Goal: Task Accomplishment & Management: Complete application form

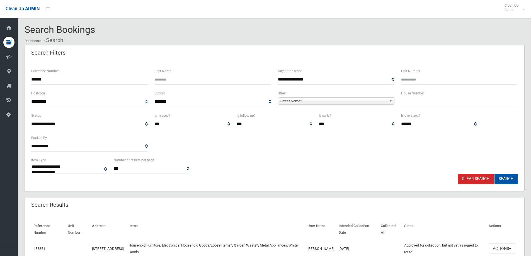
select select
click at [53, 79] on input "******" at bounding box center [89, 79] width 117 height 10
type input "*"
click at [426, 103] on input "text" at bounding box center [459, 102] width 117 height 10
type input "***"
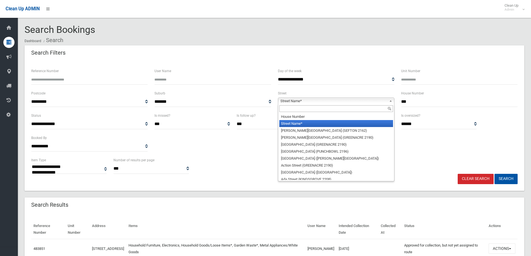
click at [294, 103] on span "Street Name*" at bounding box center [334, 101] width 107 height 7
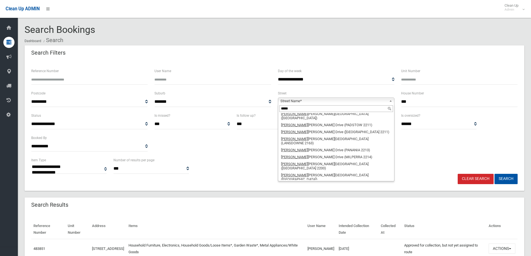
scroll to position [10, 0]
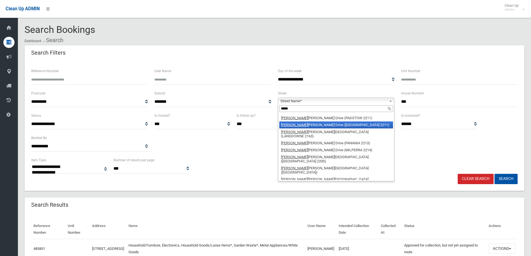
type input "*****"
click at [306, 122] on li "Henry Lawson Drive (PADSTOW HEIGHTS 2211)" at bounding box center [336, 125] width 114 height 7
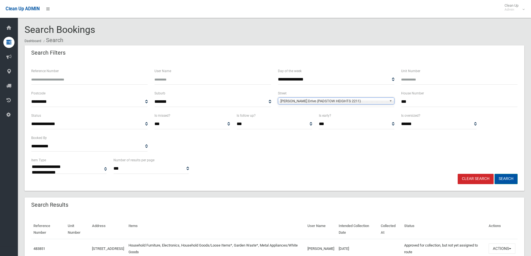
click at [505, 180] on button "Search" at bounding box center [506, 179] width 23 height 10
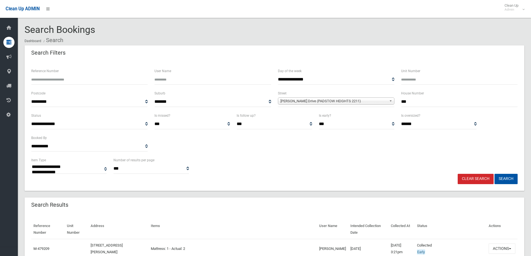
select select
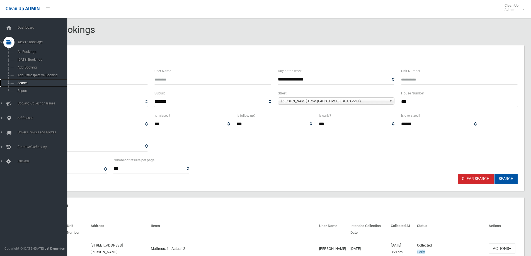
click at [19, 82] on span "Search" at bounding box center [41, 83] width 50 height 4
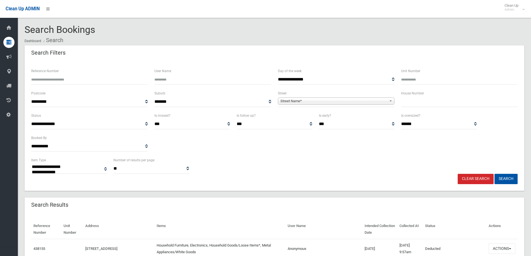
select select
click at [407, 103] on input "text" at bounding box center [459, 102] width 117 height 10
type input "**"
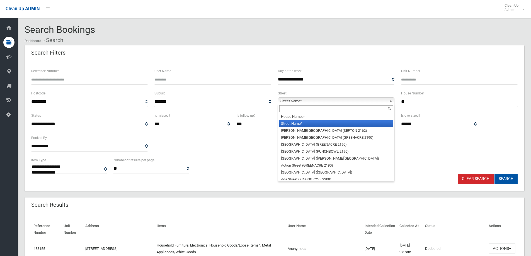
click at [297, 102] on span "Street Name*" at bounding box center [334, 101] width 107 height 7
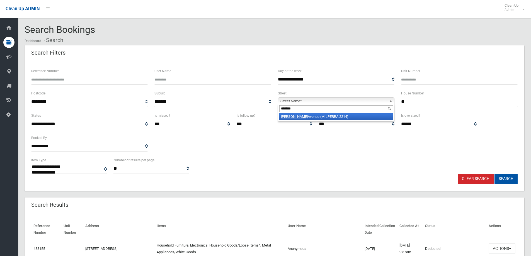
type input "*******"
click at [310, 115] on li "Whittle Avenue (MILPERRA 2214)" at bounding box center [336, 116] width 114 height 7
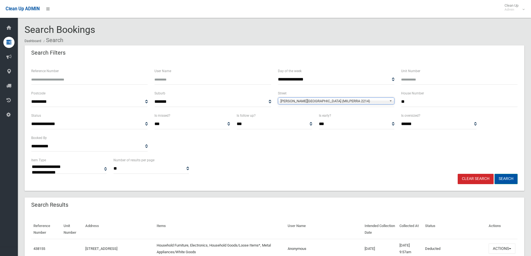
click at [507, 178] on button "Search" at bounding box center [506, 179] width 23 height 10
click at [506, 179] on button "Search" at bounding box center [506, 179] width 23 height 10
click at [503, 179] on button "Search" at bounding box center [506, 179] width 23 height 10
click at [503, 178] on button "Search" at bounding box center [506, 179] width 23 height 10
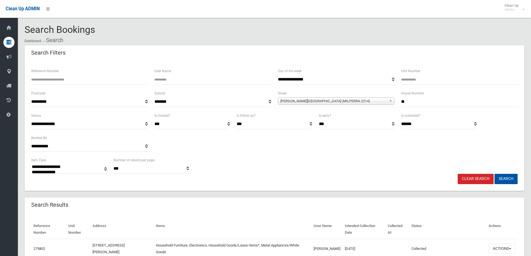
select select
click at [503, 179] on button "Search" at bounding box center [506, 179] width 23 height 10
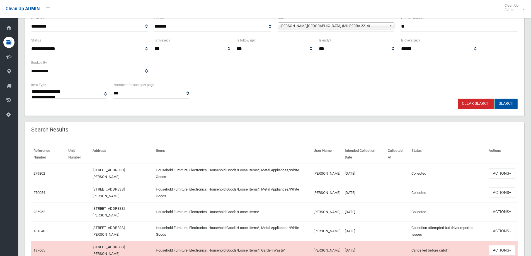
scroll to position [84, 0]
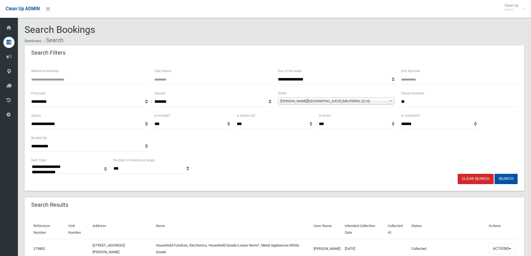
select select
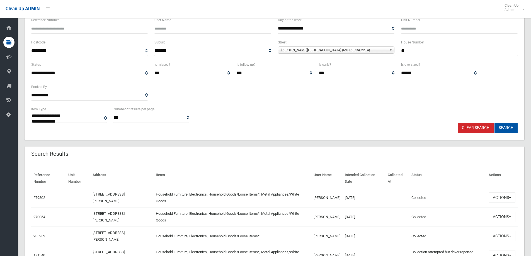
scroll to position [56, 0]
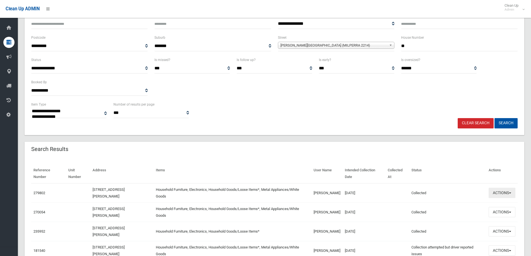
click at [506, 194] on button "Actions" at bounding box center [502, 193] width 27 height 10
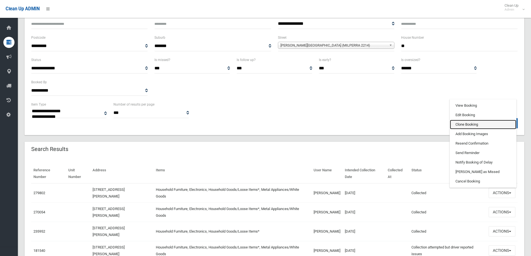
click at [463, 124] on link "Clone Booking" at bounding box center [483, 124] width 66 height 9
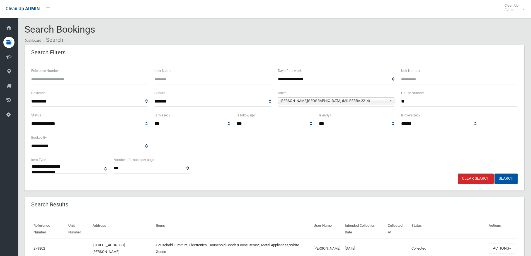
scroll to position [0, 0]
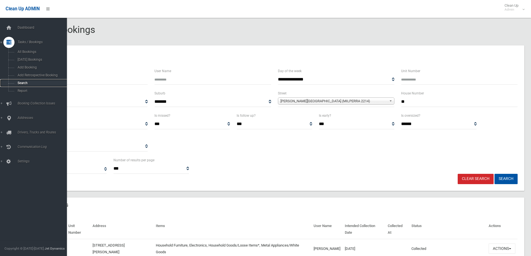
click at [21, 82] on span "Search" at bounding box center [41, 83] width 50 height 4
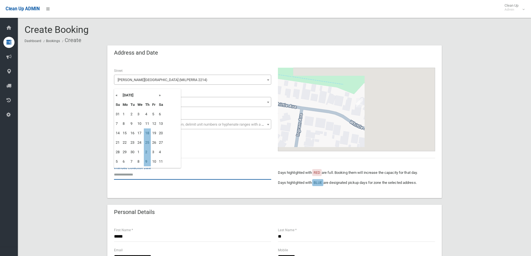
click at [120, 173] on input "text" at bounding box center [192, 175] width 157 height 10
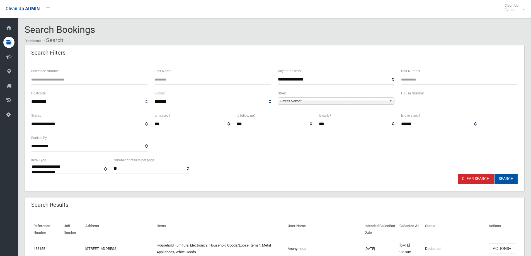
select select
drag, startPoint x: 413, startPoint y: 102, endPoint x: 416, endPoint y: 103, distance: 3.0
click at [413, 102] on input "text" at bounding box center [459, 102] width 117 height 10
type input "**"
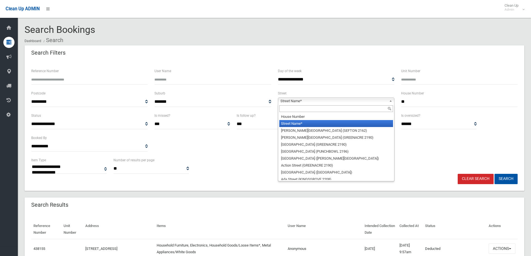
click at [292, 102] on span "Street Name*" at bounding box center [334, 101] width 107 height 7
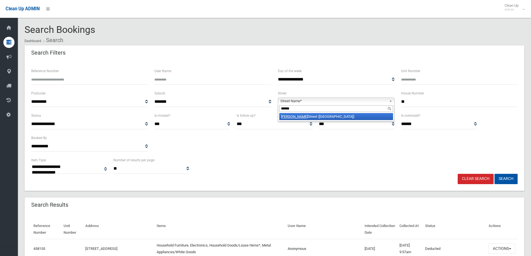
type input "******"
click at [317, 117] on li "Alfred Street (CLEMTON PARK 2206)" at bounding box center [336, 116] width 114 height 7
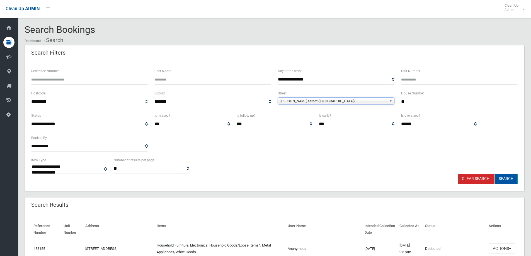
click at [505, 177] on button "Search" at bounding box center [506, 179] width 23 height 10
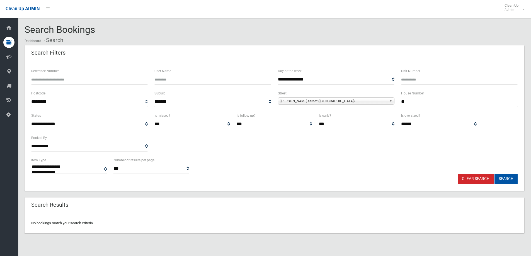
select select
click at [406, 102] on input "**" at bounding box center [459, 102] width 117 height 10
type input "*"
type input "**"
click at [506, 178] on button "Search" at bounding box center [506, 179] width 23 height 10
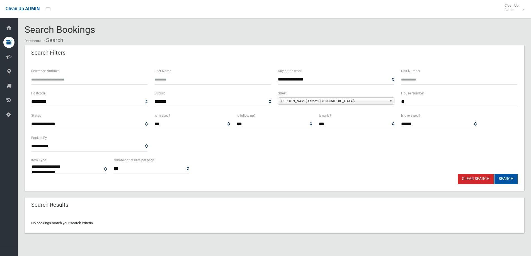
select select
click at [505, 178] on button "Search" at bounding box center [506, 179] width 23 height 10
select select
click at [408, 102] on input "**" at bounding box center [459, 102] width 117 height 10
type input "*"
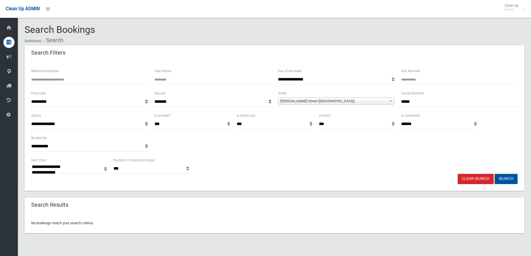
type input "*****"
click at [503, 180] on button "Search" at bounding box center [506, 179] width 23 height 10
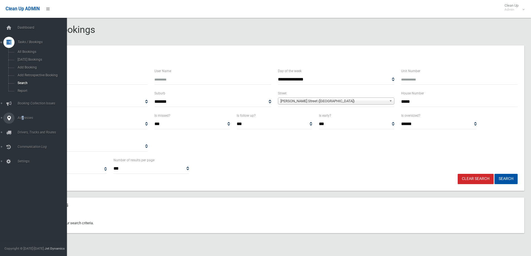
click at [23, 117] on span "Addresses" at bounding box center [43, 118] width 55 height 4
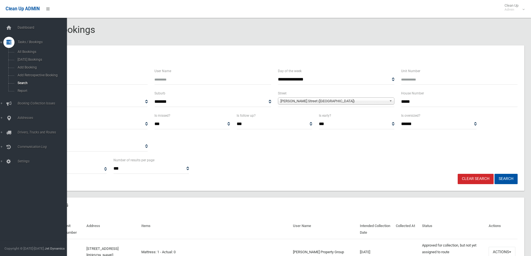
select select
click at [25, 118] on span "Addresses" at bounding box center [43, 118] width 55 height 4
click at [24, 80] on span "All Addresses" at bounding box center [41, 81] width 50 height 4
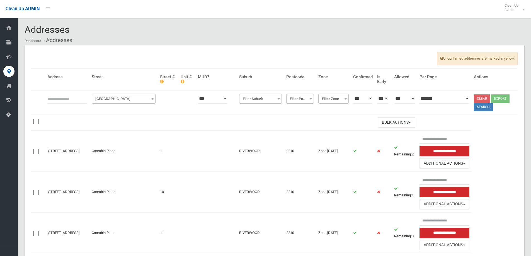
click at [43, 98] on th at bounding box center [38, 102] width 14 height 24
click at [52, 97] on input "text" at bounding box center [67, 98] width 40 height 10
type input "*****"
click at [115, 98] on span "Filter Street" at bounding box center [123, 99] width 61 height 8
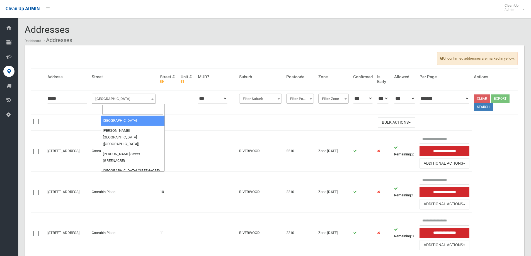
drag, startPoint x: 109, startPoint y: 107, endPoint x: 112, endPoint y: 105, distance: 3.8
click at [110, 107] on input "search" at bounding box center [132, 109] width 61 height 9
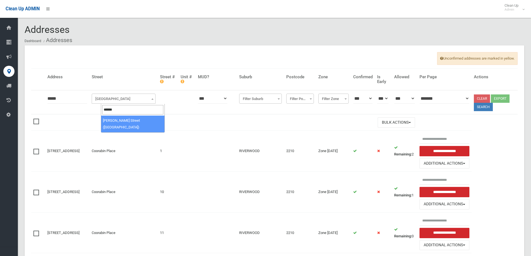
type input "******"
select select "***"
click at [486, 108] on button "Search" at bounding box center [483, 107] width 19 height 8
click at [483, 107] on button "Search" at bounding box center [483, 107] width 19 height 8
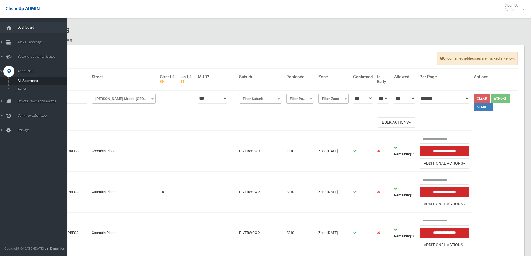
click at [30, 27] on span "Dashboard" at bounding box center [43, 28] width 55 height 4
click at [35, 41] on span "Tasks / Bookings" at bounding box center [43, 42] width 55 height 4
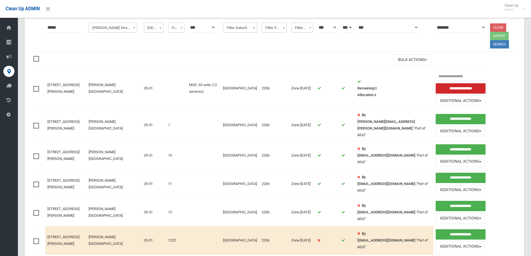
scroll to position [84, 0]
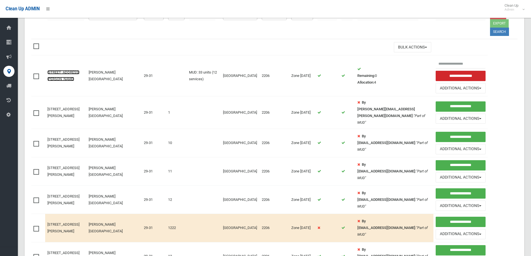
click at [61, 73] on link "[STREET_ADDRESS][PERSON_NAME]" at bounding box center [63, 75] width 32 height 11
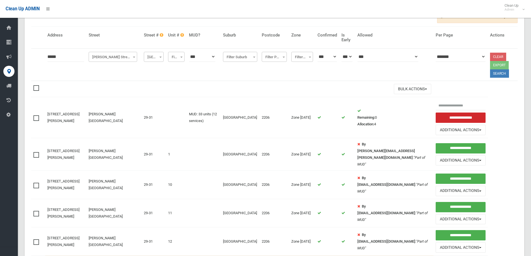
scroll to position [0, 0]
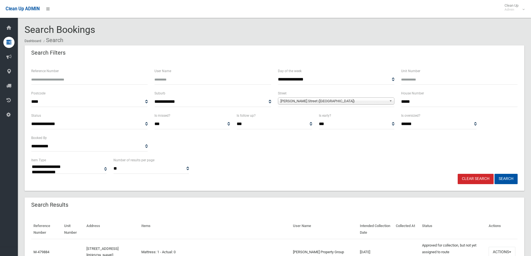
select select
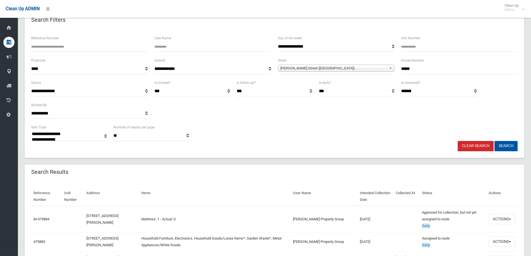
scroll to position [112, 0]
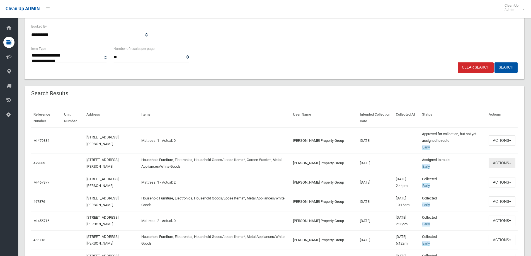
click at [503, 164] on button "Actions" at bounding box center [502, 163] width 27 height 10
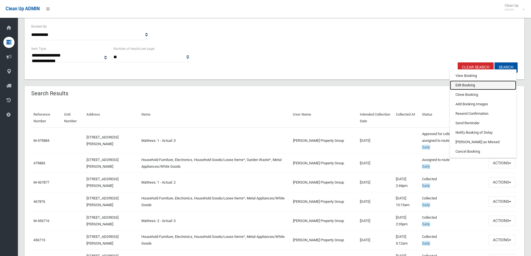
click at [462, 85] on link "Edit Booking" at bounding box center [483, 85] width 66 height 9
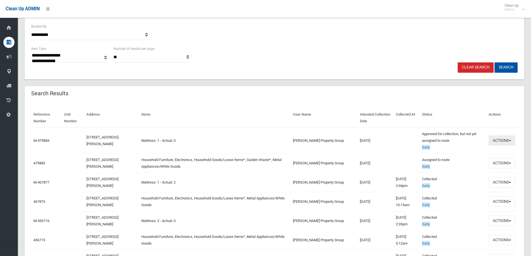
click at [498, 143] on button "Actions" at bounding box center [502, 141] width 27 height 10
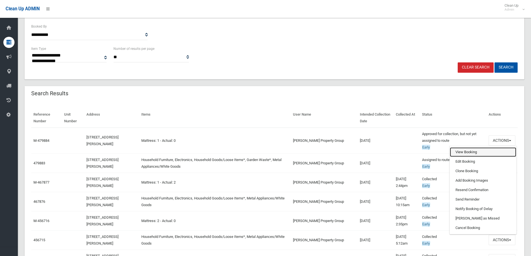
click at [464, 153] on link "View Booking" at bounding box center [483, 152] width 66 height 9
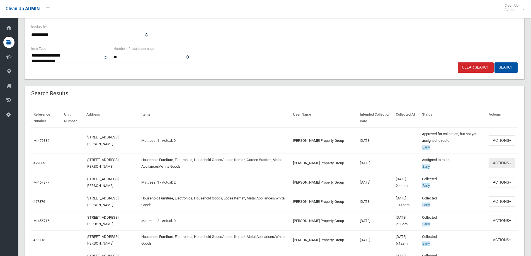
click at [502, 164] on button "Actions" at bounding box center [502, 163] width 27 height 10
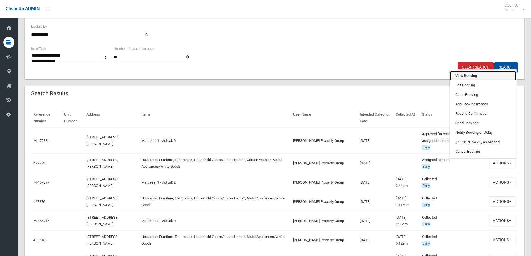
click at [465, 77] on link "View Booking" at bounding box center [483, 75] width 66 height 9
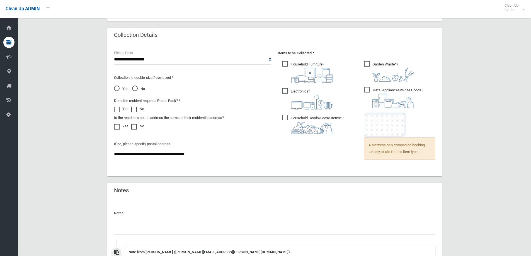
scroll to position [434, 0]
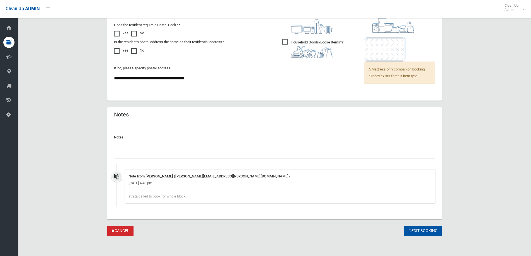
click at [135, 149] on input "text" at bounding box center [274, 154] width 321 height 10
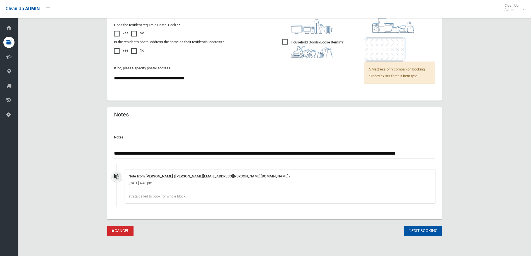
scroll to position [0, 13]
click at [435, 154] on input "**********" at bounding box center [274, 154] width 321 height 10
click at [342, 153] on input "**********" at bounding box center [274, 154] width 321 height 10
click at [421, 153] on input "**********" at bounding box center [274, 154] width 321 height 10
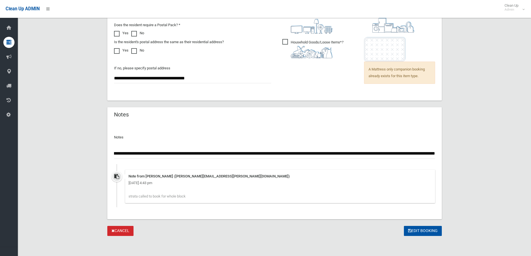
scroll to position [0, 64]
type input "**********"
click at [419, 232] on button "Edit Booking" at bounding box center [423, 231] width 38 height 10
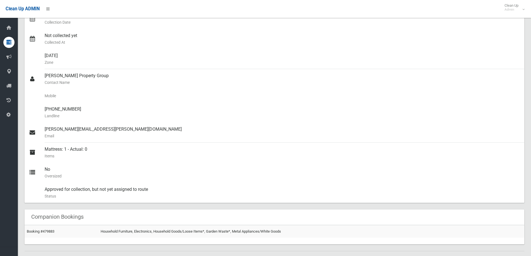
scroll to position [53, 0]
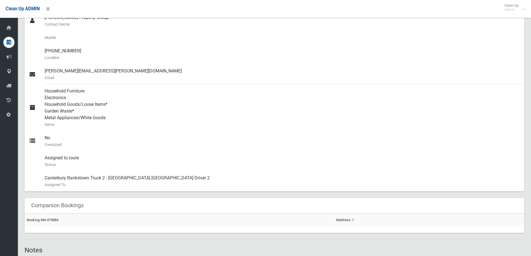
scroll to position [279, 0]
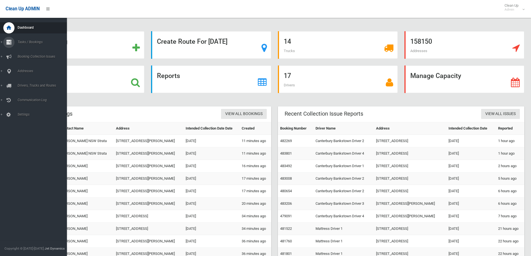
click at [37, 45] on link "Tasks / Bookings" at bounding box center [35, 42] width 71 height 11
click at [22, 83] on span "Search" at bounding box center [41, 83] width 50 height 4
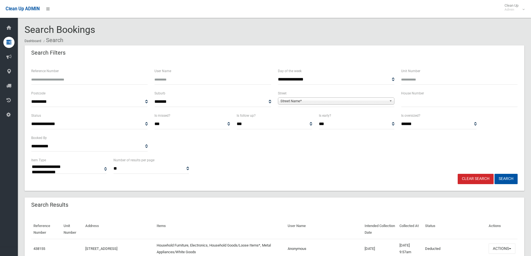
select select
drag, startPoint x: 414, startPoint y: 101, endPoint x: 417, endPoint y: 92, distance: 9.5
click at [414, 98] on input "text" at bounding box center [459, 102] width 117 height 10
type input "**"
click at [291, 101] on span "Street Name*" at bounding box center [334, 101] width 107 height 7
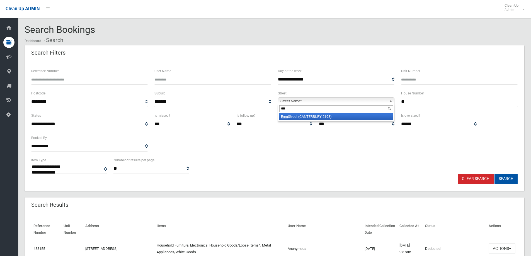
type input "***"
click at [308, 116] on li "[GEOGRAPHIC_DATA])" at bounding box center [336, 116] width 114 height 7
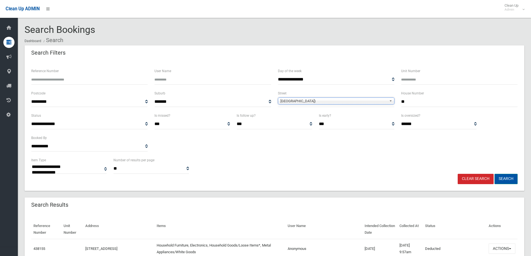
click at [506, 179] on button "Search" at bounding box center [506, 179] width 23 height 10
click at [506, 178] on button "Search" at bounding box center [506, 179] width 23 height 10
click at [507, 179] on button "Search" at bounding box center [506, 179] width 23 height 10
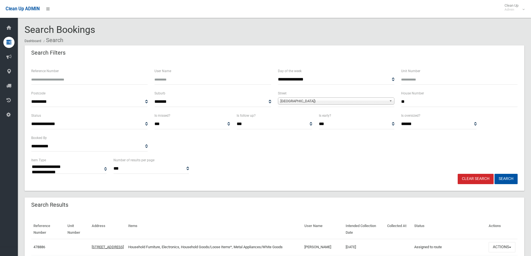
select select
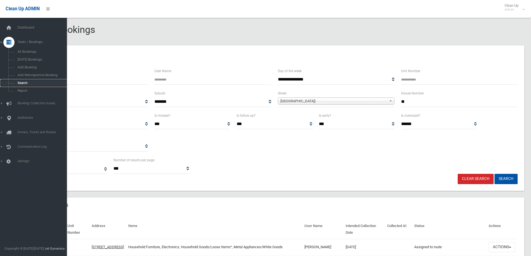
click at [19, 83] on span "Search" at bounding box center [41, 83] width 50 height 4
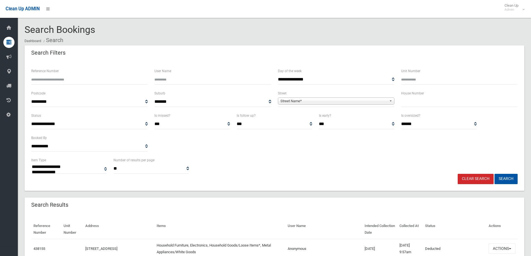
select select
click at [408, 101] on input "text" at bounding box center [459, 102] width 117 height 10
type input "**"
click at [292, 101] on span "Street Name*" at bounding box center [334, 101] width 107 height 7
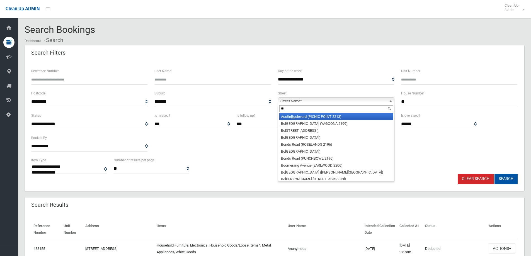
type input "*"
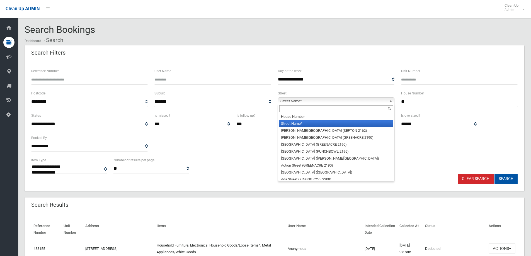
type input "*"
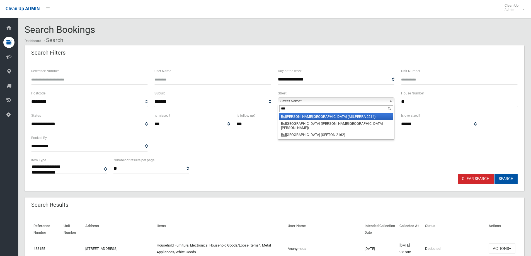
type input "***"
click at [292, 117] on li "Bul lecourt Avenue (MILPERRA 2214)" at bounding box center [336, 116] width 114 height 7
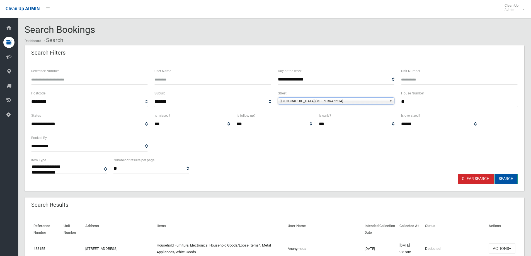
click at [500, 180] on button "Search" at bounding box center [506, 179] width 23 height 10
click at [504, 179] on button "Search" at bounding box center [506, 179] width 23 height 10
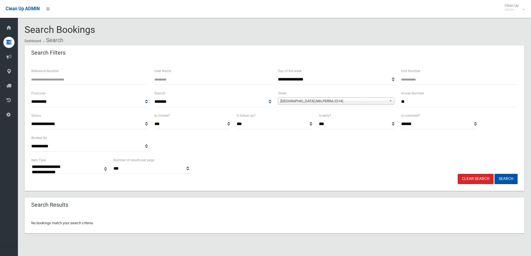
select select
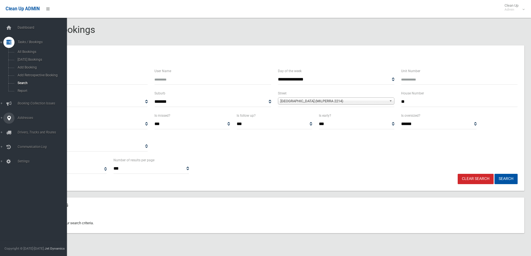
click at [29, 117] on span "Addresses" at bounding box center [43, 118] width 55 height 4
click at [27, 80] on span "All Addresses" at bounding box center [41, 81] width 50 height 4
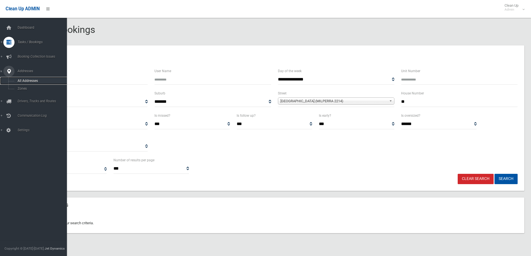
click at [27, 80] on span "All Addresses" at bounding box center [41, 81] width 50 height 4
click at [25, 81] on span "All Addresses" at bounding box center [41, 81] width 50 height 4
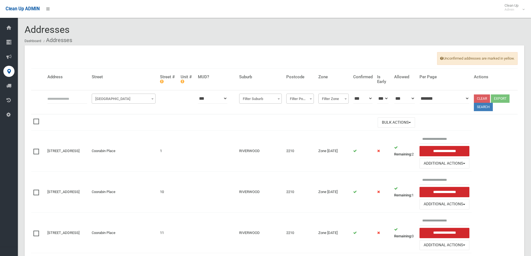
click at [60, 101] on input "text" at bounding box center [67, 98] width 40 height 10
type input "**"
click at [109, 100] on span "Filter Street" at bounding box center [123, 99] width 61 height 8
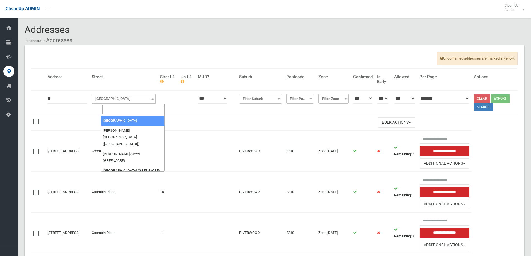
click at [108, 109] on input "search" at bounding box center [132, 109] width 61 height 9
type input "******"
select select "****"
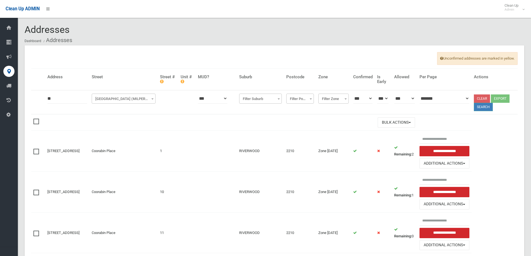
click at [486, 108] on button "Search" at bounding box center [483, 107] width 19 height 8
click at [486, 107] on button "Search" at bounding box center [483, 107] width 19 height 8
click at [485, 106] on button "Search" at bounding box center [483, 107] width 19 height 8
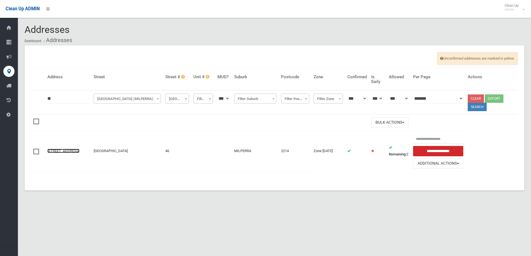
click at [61, 149] on link "46 Bullecourt Avenue, MILPERRA NSW 2214" at bounding box center [63, 151] width 32 height 4
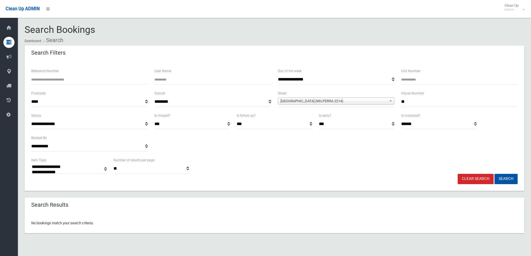
select select
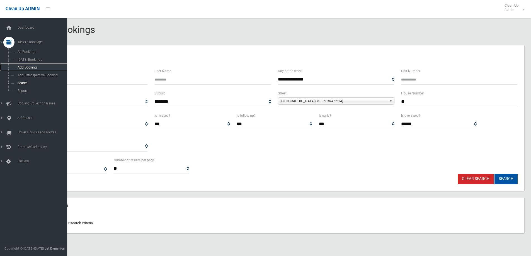
click at [28, 67] on span "Add Booking" at bounding box center [41, 68] width 50 height 4
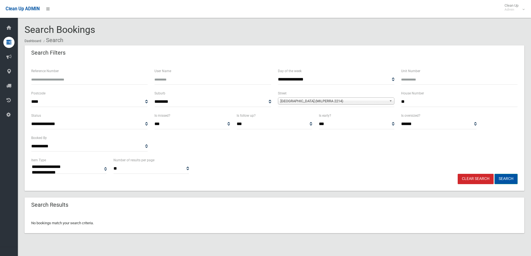
click at [506, 177] on button "Search" at bounding box center [506, 179] width 23 height 10
click at [503, 178] on button "Search" at bounding box center [506, 179] width 23 height 10
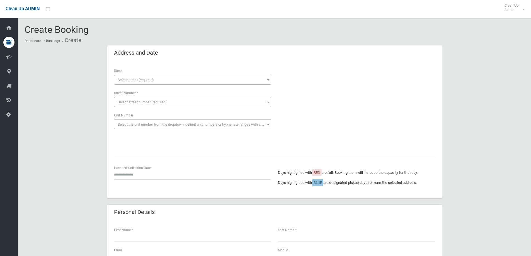
click at [139, 78] on span "Select street (required)" at bounding box center [136, 80] width 36 height 4
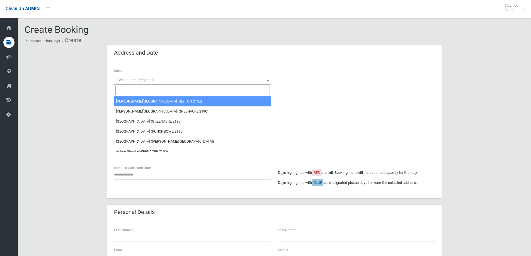
click at [131, 93] on input "search" at bounding box center [192, 90] width 154 height 9
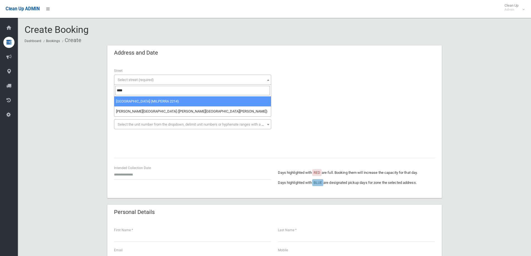
type input "****"
select select "****"
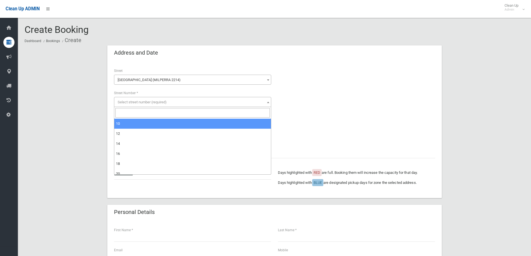
click at [125, 102] on span "Select street number (required)" at bounding box center [142, 102] width 49 height 4
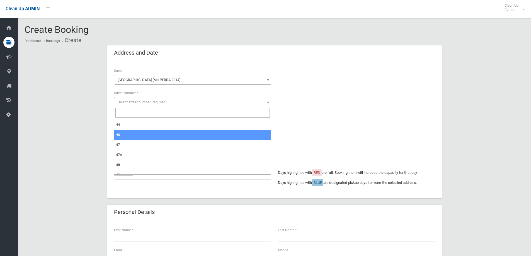
select select "**"
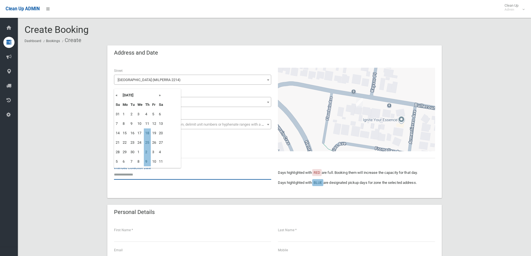
click at [127, 176] on input "text" at bounding box center [192, 175] width 157 height 10
click at [146, 132] on td "18" at bounding box center [147, 133] width 7 height 9
type input "**********"
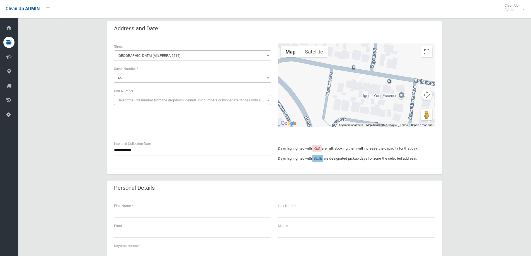
scroll to position [56, 0]
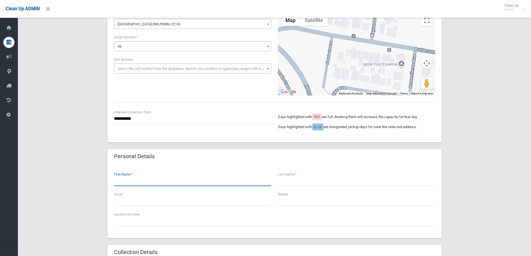
click at [117, 180] on input "text" at bounding box center [192, 181] width 157 height 10
click at [285, 182] on input "text" at bounding box center [356, 181] width 157 height 10
click at [121, 180] on input "text" at bounding box center [192, 181] width 157 height 10
type input "****"
click at [284, 179] on input "text" at bounding box center [356, 181] width 157 height 10
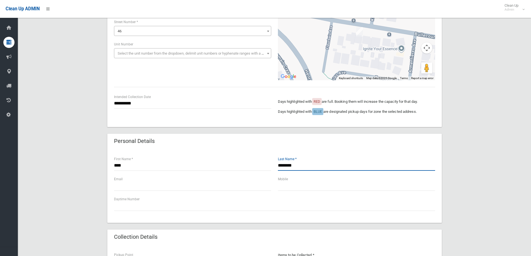
scroll to position [84, 0]
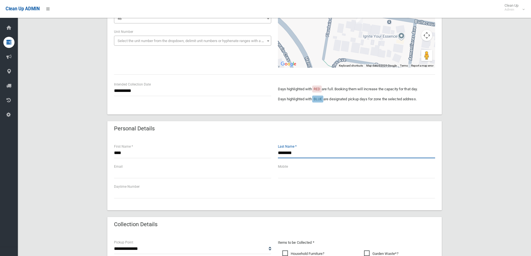
type input "********"
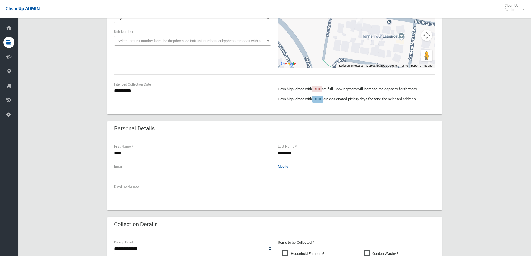
click at [284, 175] on input "text" at bounding box center [356, 173] width 157 height 10
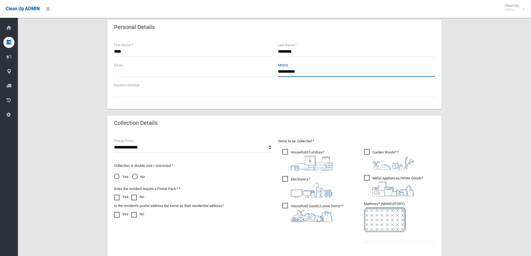
scroll to position [195, 0]
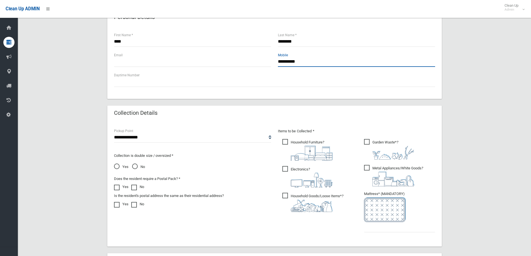
type input "**********"
click at [134, 166] on span "No" at bounding box center [138, 167] width 13 height 7
click at [285, 144] on span "Household Furniture ?" at bounding box center [308, 150] width 50 height 22
drag, startPoint x: 286, startPoint y: 168, endPoint x: 285, endPoint y: 176, distance: 7.8
click at [285, 168] on span "Electronics ?" at bounding box center [308, 176] width 50 height 21
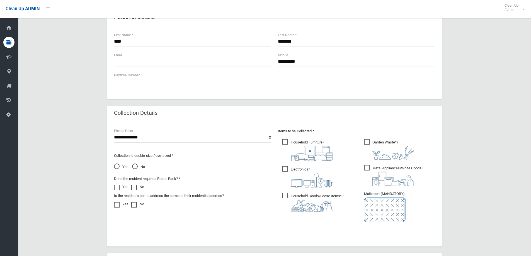
click at [285, 197] on span "Household Goods/Loose Items* ?" at bounding box center [313, 202] width 61 height 19
click at [367, 143] on span "Garden Waste* ?" at bounding box center [389, 149] width 50 height 21
click at [369, 169] on span "Metal Appliances/White Goods ?" at bounding box center [393, 175] width 59 height 21
click at [375, 229] on input "text" at bounding box center [399, 227] width 71 height 10
type input "*"
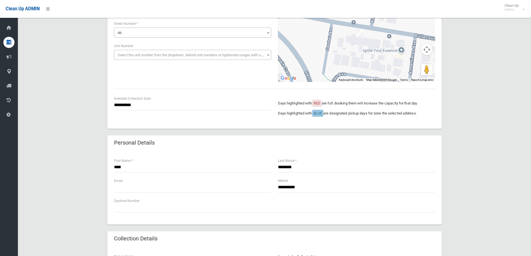
scroll to position [56, 0]
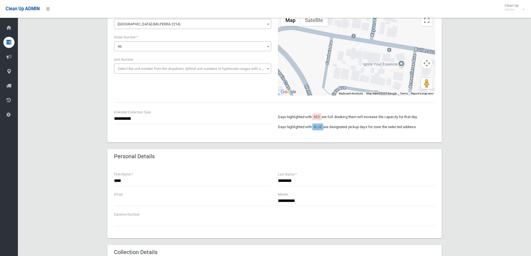
type input "*"
click at [136, 117] on input "**********" at bounding box center [192, 119] width 157 height 10
click at [138, 179] on input "****" at bounding box center [192, 181] width 157 height 10
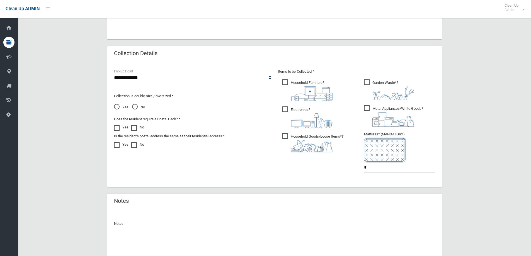
scroll to position [293, 0]
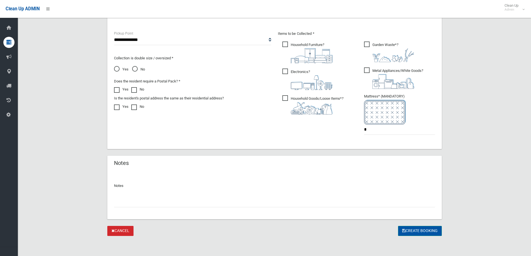
click at [418, 229] on button "Create Booking" at bounding box center [420, 231] width 44 height 10
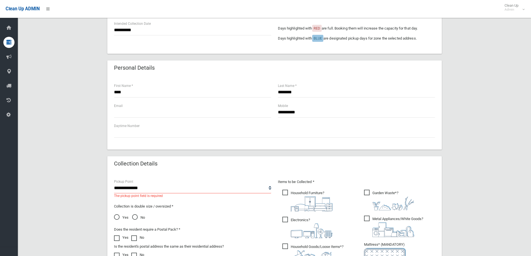
scroll to position [167, 0]
click at [138, 190] on select "**********" at bounding box center [192, 188] width 157 height 10
select select "*"
click at [114, 183] on select "**********" at bounding box center [192, 188] width 157 height 10
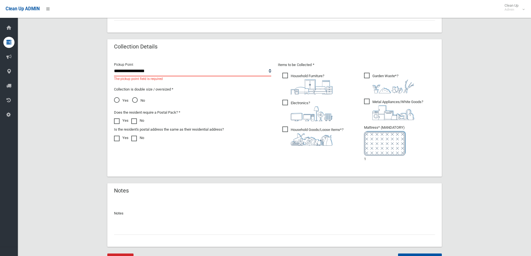
scroll to position [307, 0]
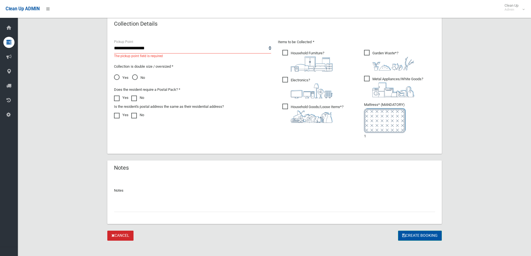
click at [417, 236] on button "Create Booking" at bounding box center [420, 236] width 44 height 10
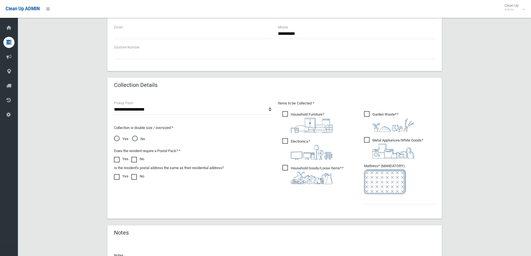
scroll to position [315, 0]
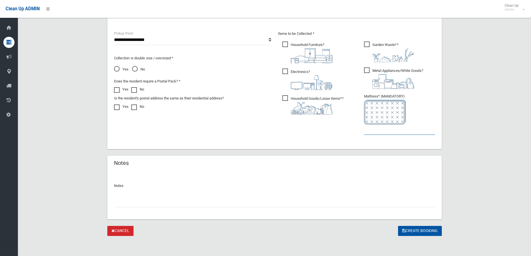
click at [377, 128] on input "text" at bounding box center [399, 130] width 71 height 10
type input "*"
click at [416, 230] on button "Create Booking" at bounding box center [420, 231] width 44 height 10
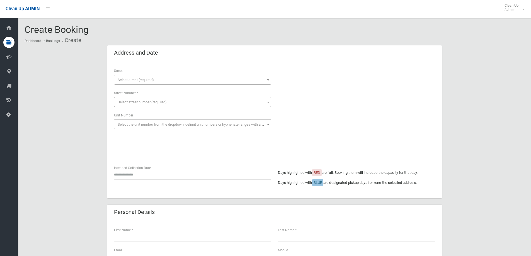
scroll to position [284, 0]
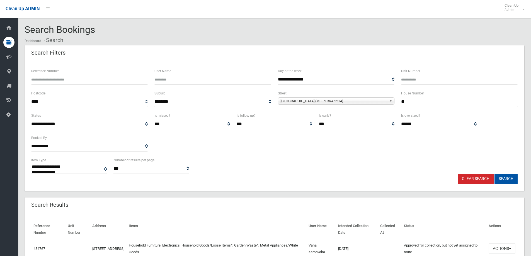
select select
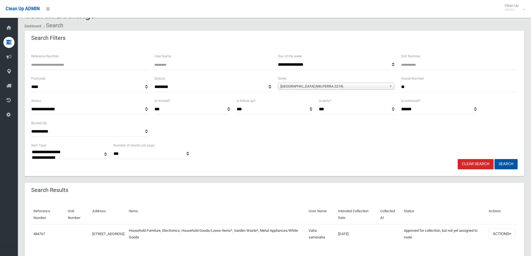
scroll to position [29, 0]
